Goal: Task Accomplishment & Management: Use online tool/utility

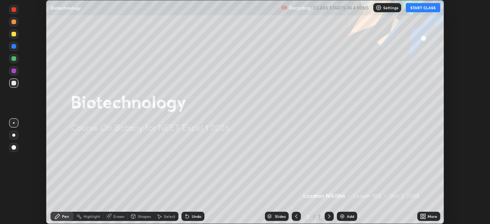
scroll to position [224, 490]
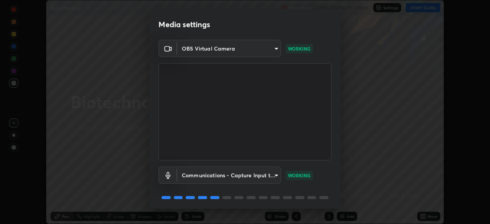
click at [0, 108] on div "Media settings OBS Virtual Camera 89f4dee73089c2dd4b1e48f7b0021dca96eeebec7cf0f…" at bounding box center [245, 112] width 490 height 224
click at [248, 49] on body "Erase all Biotechnology Recording CLASS STARTS IN 4 MINS Settings START CLASS S…" at bounding box center [245, 112] width 490 height 224
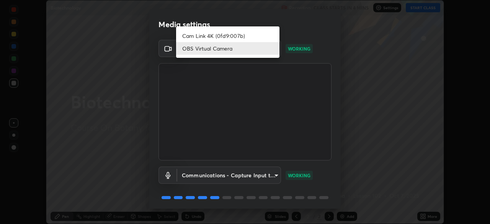
click at [227, 37] on li "Cam Link 4K (0fd9:007b)" at bounding box center [227, 35] width 103 height 13
type input "55b0da6aefd24438982a27c6421c83a582a8832625b81bb231f4e949ad6bd7a7"
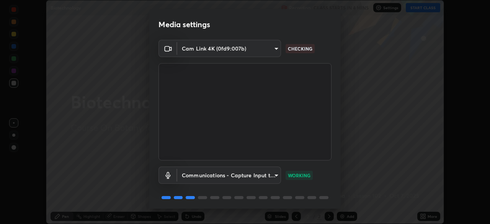
scroll to position [27, 0]
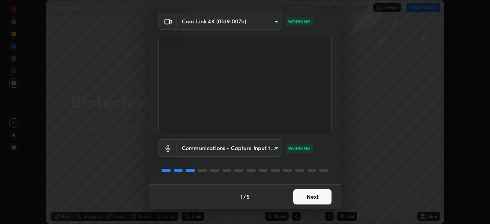
click at [309, 199] on button "Next" at bounding box center [312, 196] width 38 height 15
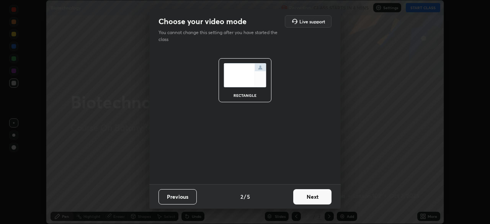
click at [316, 199] on button "Next" at bounding box center [312, 196] width 38 height 15
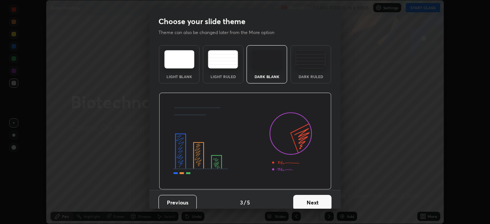
click at [323, 199] on button "Next" at bounding box center [312, 202] width 38 height 15
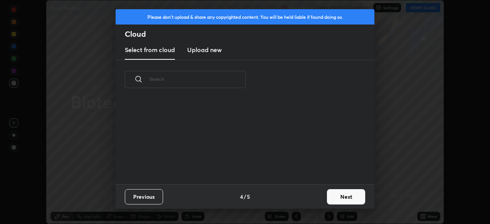
click at [328, 198] on button "Next" at bounding box center [346, 196] width 38 height 15
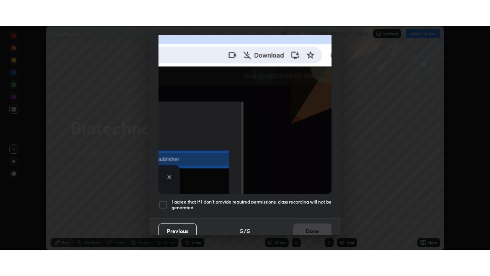
scroll to position [183, 0]
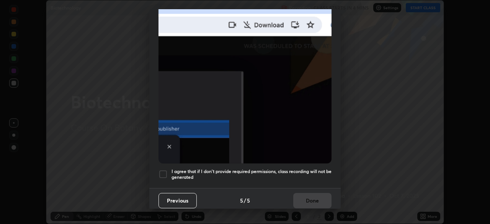
click at [163, 173] on div at bounding box center [163, 174] width 9 height 9
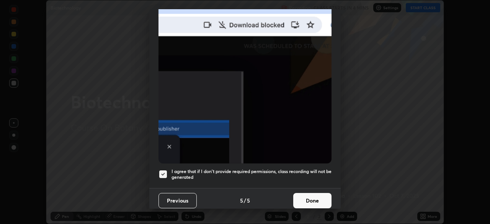
click at [306, 196] on button "Done" at bounding box center [312, 200] width 38 height 15
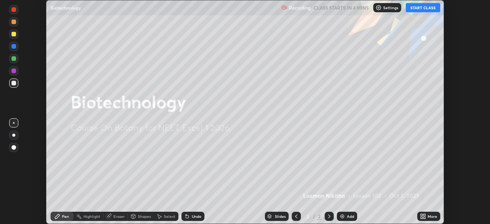
click at [412, 11] on button "START CLASS" at bounding box center [423, 7] width 34 height 9
click at [434, 214] on div "More" at bounding box center [433, 216] width 10 height 4
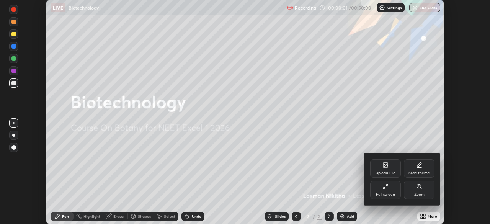
click at [395, 196] on div "Full screen" at bounding box center [385, 190] width 31 height 18
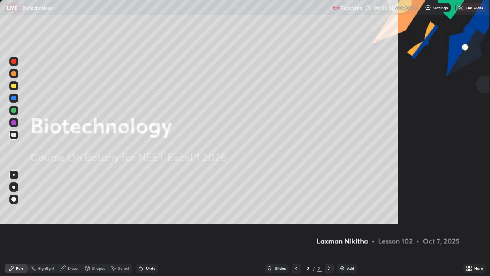
scroll to position [276, 490]
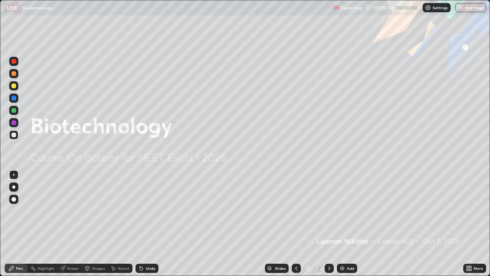
click at [355, 224] on div "Add" at bounding box center [347, 267] width 20 height 9
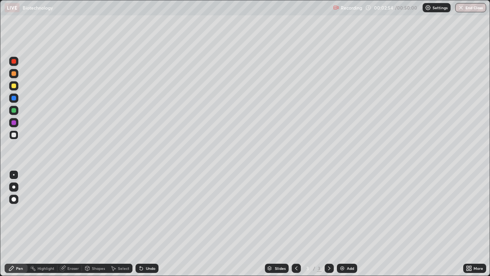
click at [15, 124] on div at bounding box center [13, 122] width 5 height 5
click at [14, 86] on div at bounding box center [13, 85] width 5 height 5
click at [144, 224] on div "Undo" at bounding box center [147, 267] width 23 height 9
click at [146, 224] on div "Undo" at bounding box center [151, 268] width 10 height 4
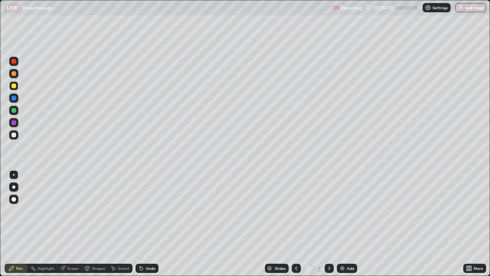
click at [14, 111] on div at bounding box center [13, 110] width 5 height 5
click at [15, 75] on div at bounding box center [13, 73] width 5 height 5
click at [14, 62] on div at bounding box center [13, 61] width 5 height 5
click at [349, 224] on div "Add" at bounding box center [350, 268] width 7 height 4
click at [14, 135] on div at bounding box center [13, 134] width 5 height 5
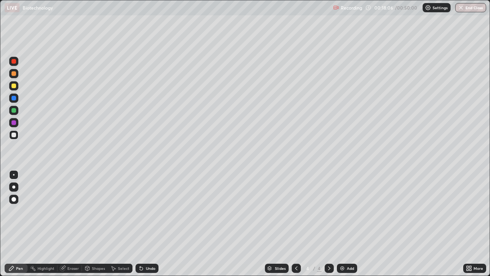
click at [146, 224] on div "Undo" at bounding box center [151, 268] width 10 height 4
click at [147, 224] on div "Undo" at bounding box center [151, 268] width 10 height 4
click at [16, 122] on div at bounding box center [13, 122] width 9 height 9
click at [16, 90] on div at bounding box center [13, 85] width 9 height 9
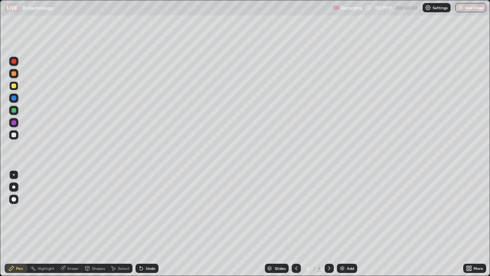
click at [152, 224] on div "Undo" at bounding box center [151, 268] width 10 height 4
click at [15, 139] on div at bounding box center [13, 134] width 9 height 9
click at [154, 224] on div "Undo" at bounding box center [151, 268] width 10 height 4
click at [99, 224] on div "Shapes" at bounding box center [98, 268] width 13 height 4
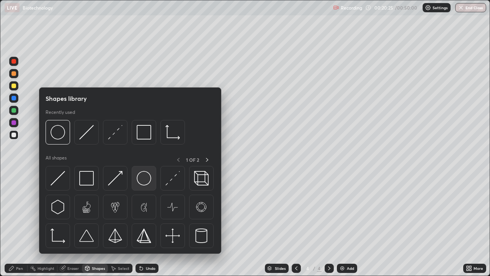
click at [144, 182] on img at bounding box center [144, 178] width 15 height 15
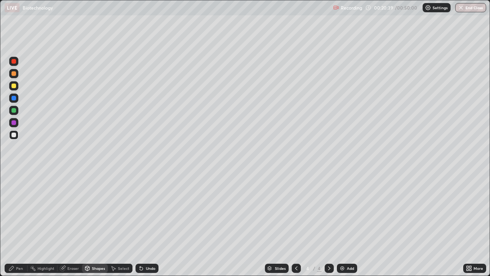
click at [154, 224] on div "Undo" at bounding box center [151, 268] width 10 height 4
click at [156, 224] on div "Undo" at bounding box center [147, 267] width 23 height 9
click at [150, 224] on div "Undo" at bounding box center [147, 267] width 23 height 9
click at [153, 224] on div "Undo" at bounding box center [151, 268] width 10 height 4
click at [152, 224] on div "Undo" at bounding box center [147, 267] width 23 height 9
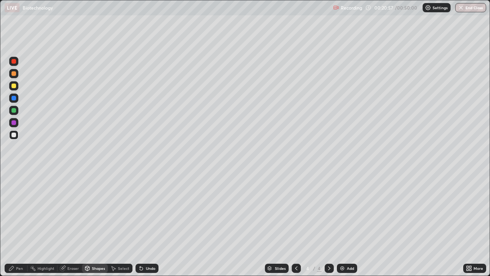
click at [152, 224] on div "Undo" at bounding box center [151, 268] width 10 height 4
click at [155, 224] on div "Undo" at bounding box center [147, 267] width 23 height 9
click at [149, 224] on div "Undo" at bounding box center [151, 268] width 10 height 4
click at [17, 224] on div "Pen" at bounding box center [19, 268] width 7 height 4
click at [14, 124] on div at bounding box center [13, 122] width 5 height 5
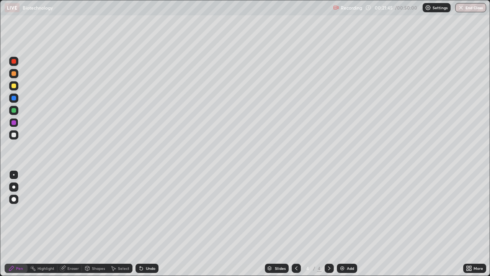
click at [149, 224] on div "Undo" at bounding box center [151, 268] width 10 height 4
click at [11, 112] on div at bounding box center [13, 110] width 9 height 9
click at [14, 98] on div at bounding box center [13, 98] width 5 height 5
click at [14, 75] on div at bounding box center [13, 73] width 5 height 5
click at [13, 62] on div at bounding box center [13, 61] width 5 height 5
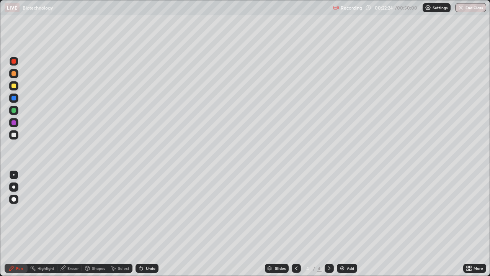
click at [16, 135] on div at bounding box center [13, 134] width 9 height 9
click at [157, 224] on div "Undo" at bounding box center [147, 267] width 23 height 9
click at [70, 224] on div "Eraser" at bounding box center [72, 268] width 11 height 4
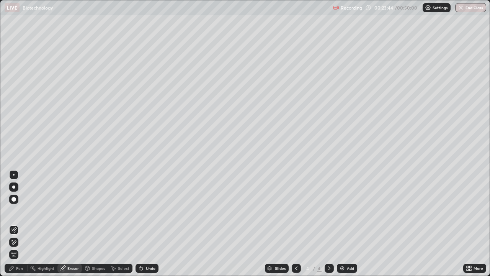
click at [20, 224] on div "Pen" at bounding box center [19, 268] width 7 height 4
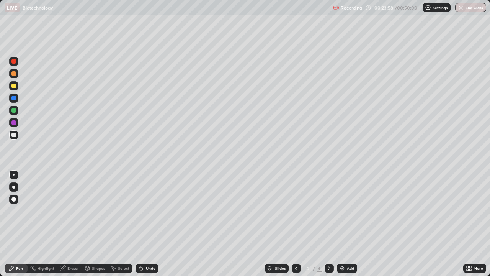
click at [15, 101] on div at bounding box center [13, 97] width 9 height 9
click at [73, 224] on div "Eraser" at bounding box center [72, 268] width 11 height 4
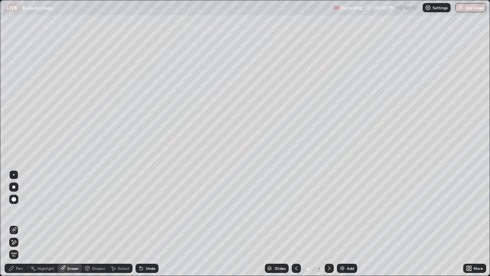
click at [21, 224] on div "Pen" at bounding box center [19, 268] width 7 height 4
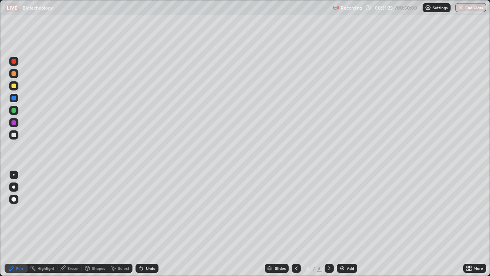
click at [348, 224] on div "Add" at bounding box center [350, 268] width 7 height 4
click at [17, 137] on div at bounding box center [13, 134] width 9 height 9
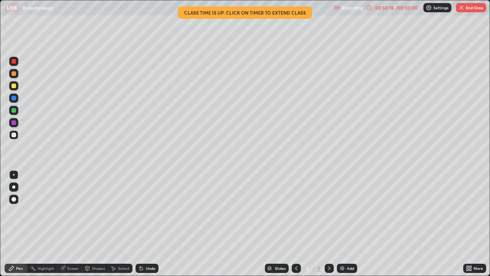
click at [475, 10] on button "End Class" at bounding box center [471, 7] width 30 height 9
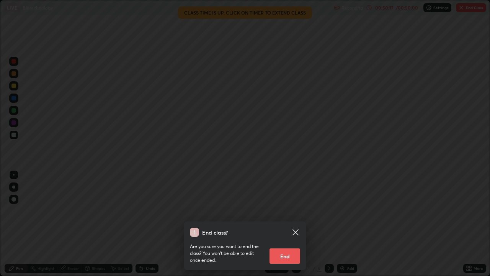
click at [290, 224] on button "End" at bounding box center [285, 255] width 31 height 15
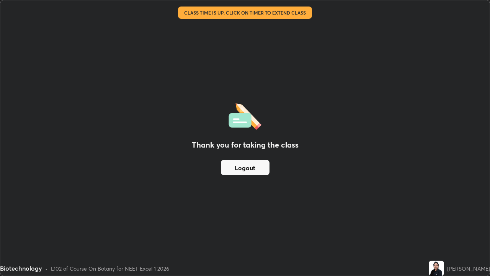
click at [260, 171] on button "Logout" at bounding box center [245, 167] width 49 height 15
